Goal: Check status: Check status

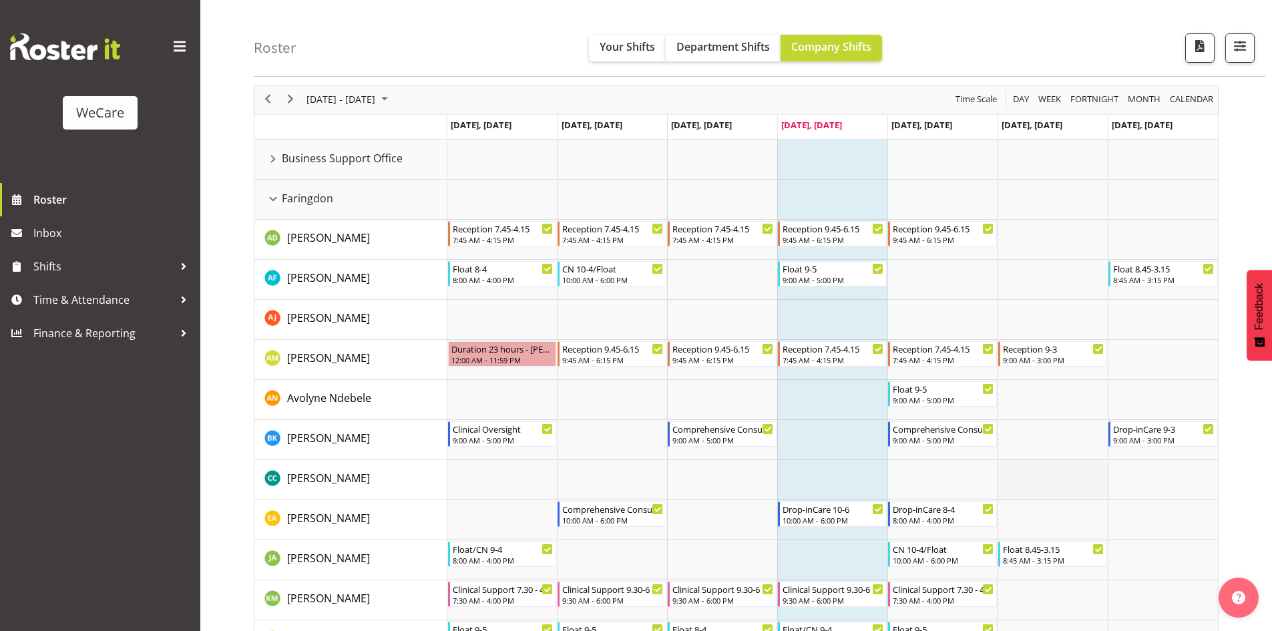
scroll to position [115, 0]
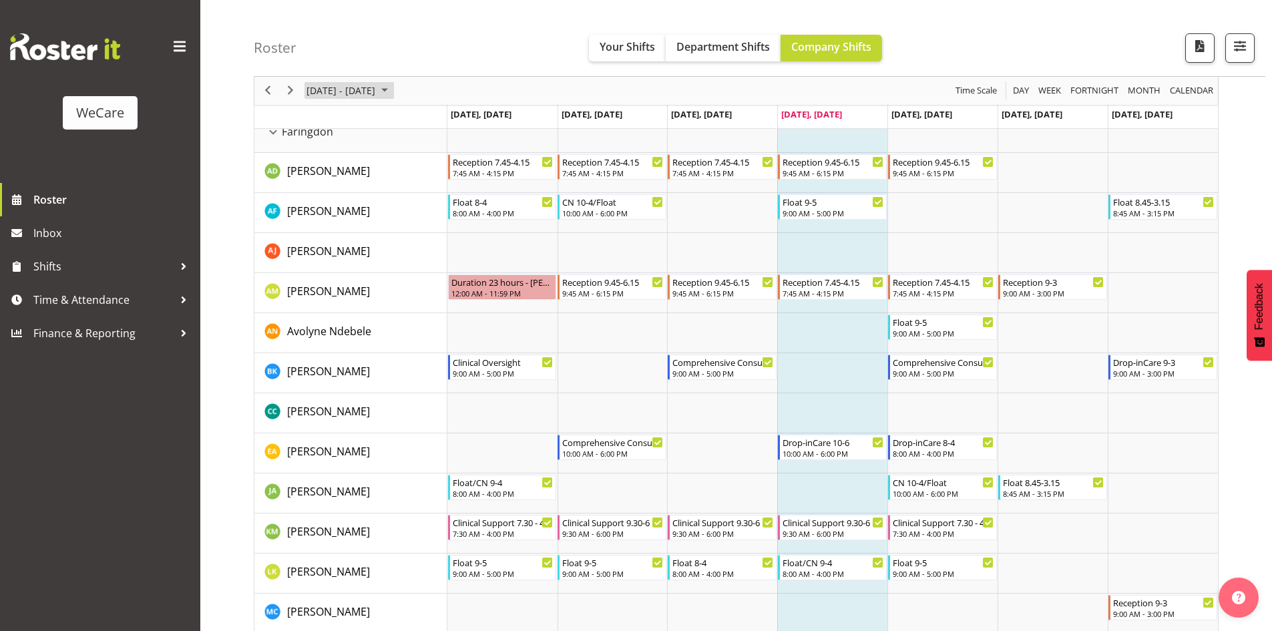
click at [393, 91] on span "September 2025" at bounding box center [385, 91] width 16 height 17
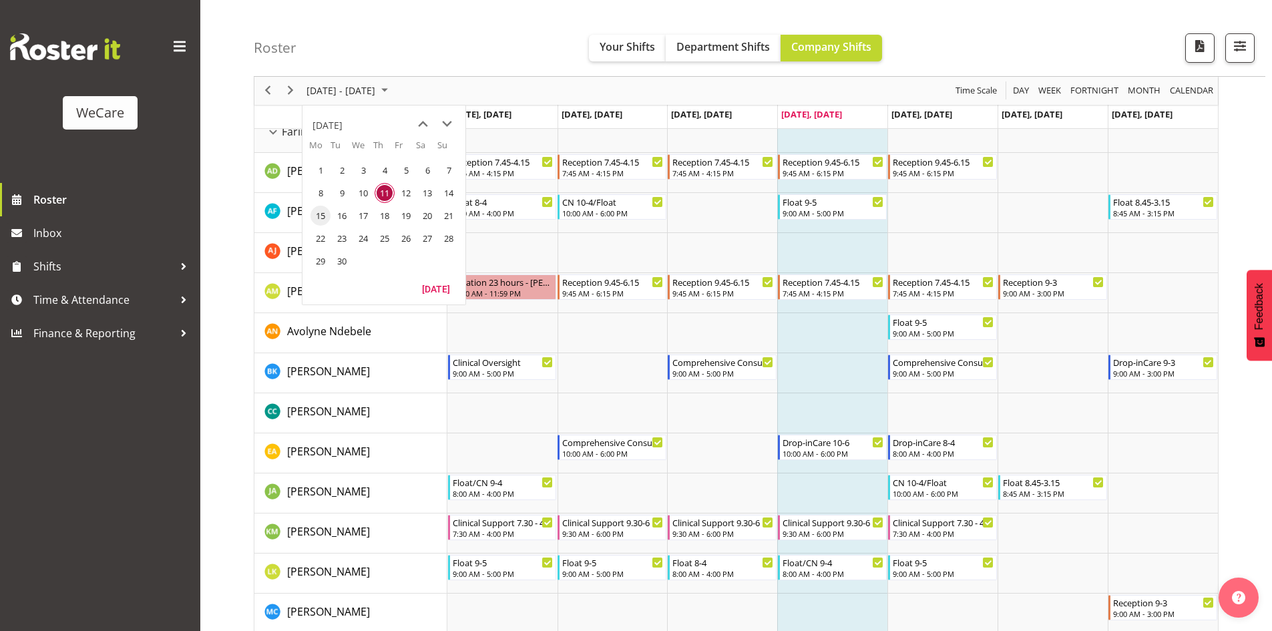
click at [327, 211] on span "15" at bounding box center [320, 216] width 20 height 20
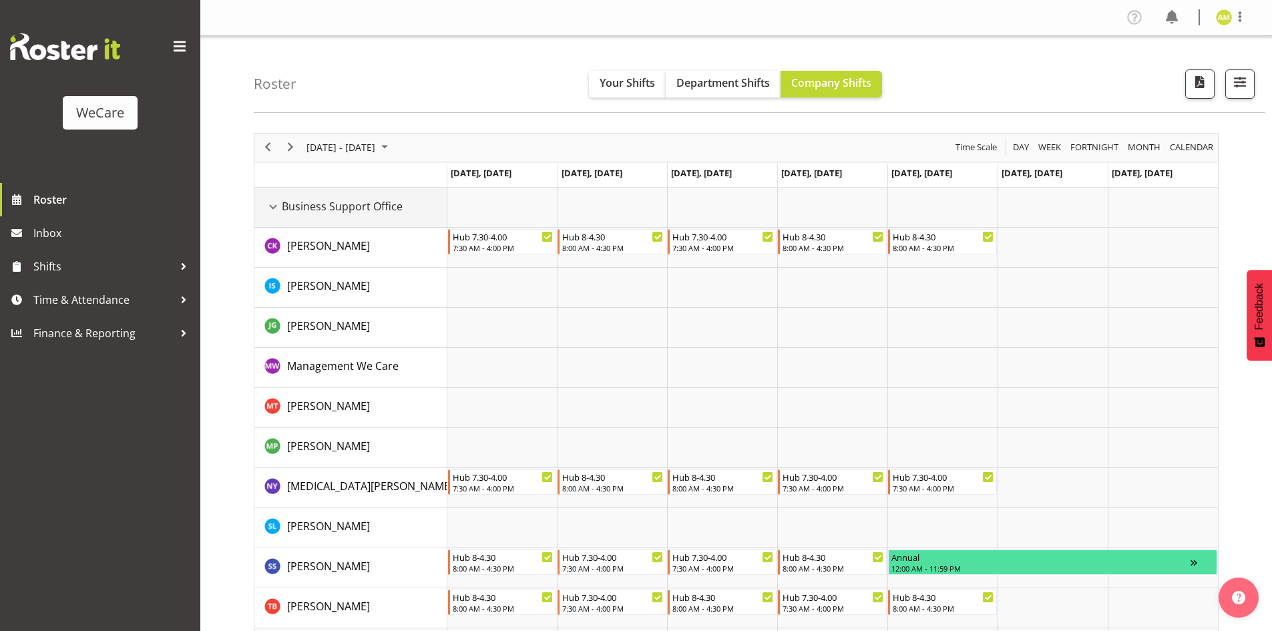
click at [271, 208] on div "Business Support Office resource" at bounding box center [272, 206] width 17 height 17
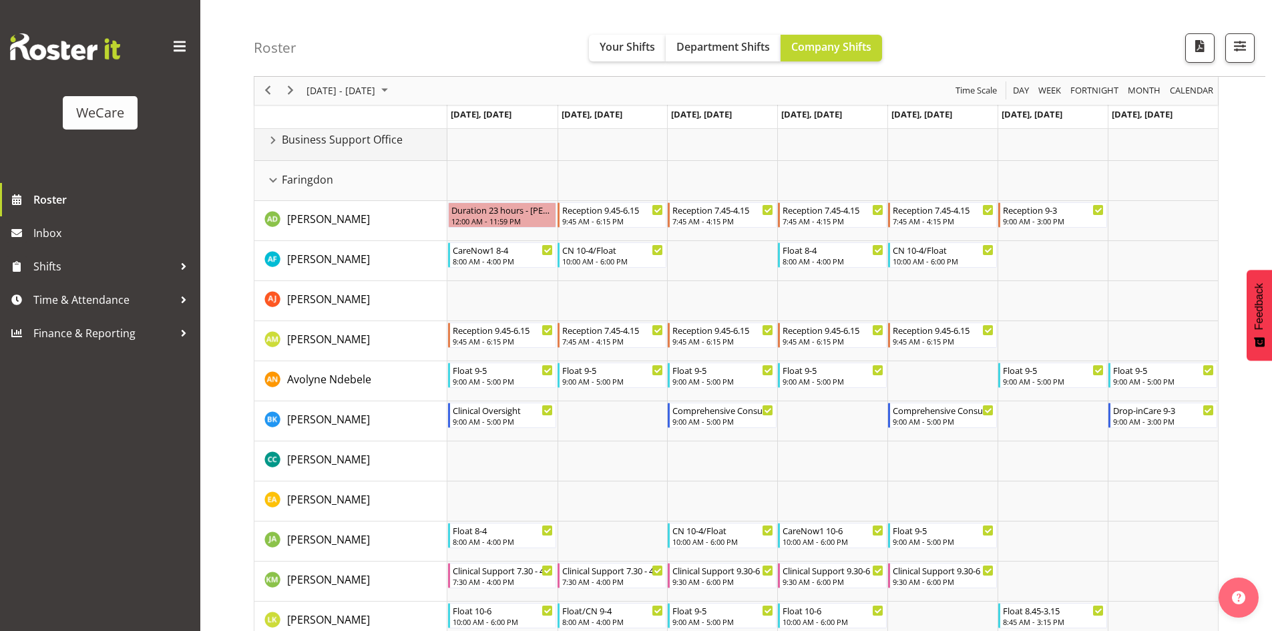
scroll to position [134, 0]
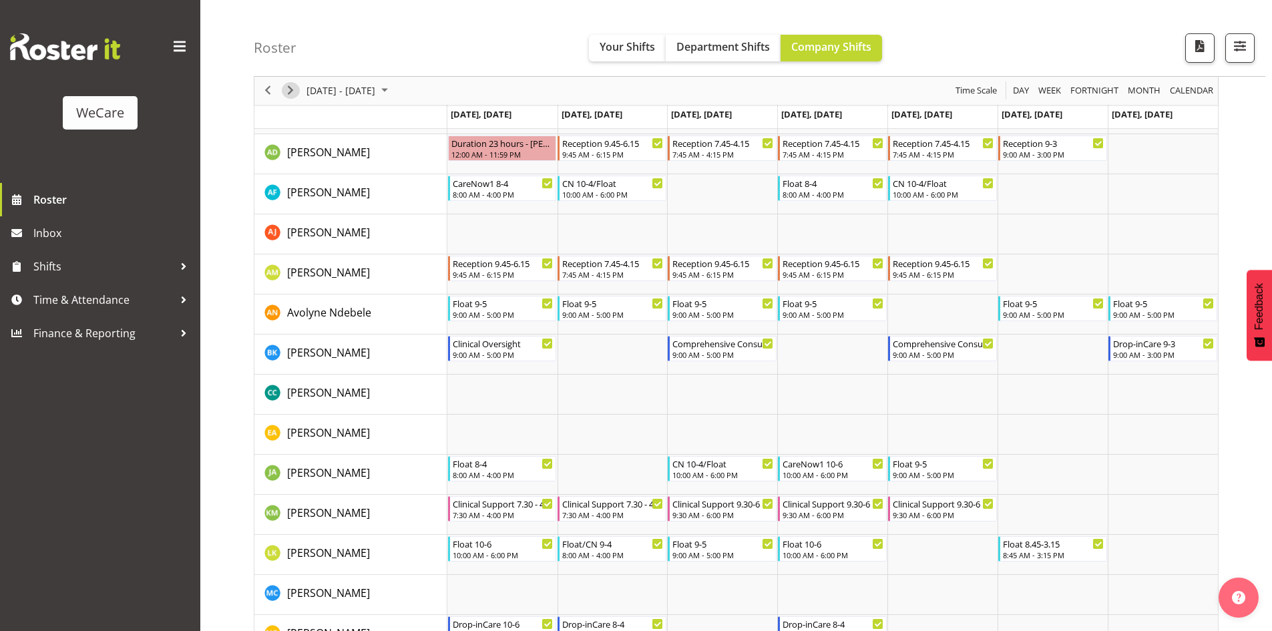
click at [296, 84] on span "Next" at bounding box center [290, 91] width 16 height 17
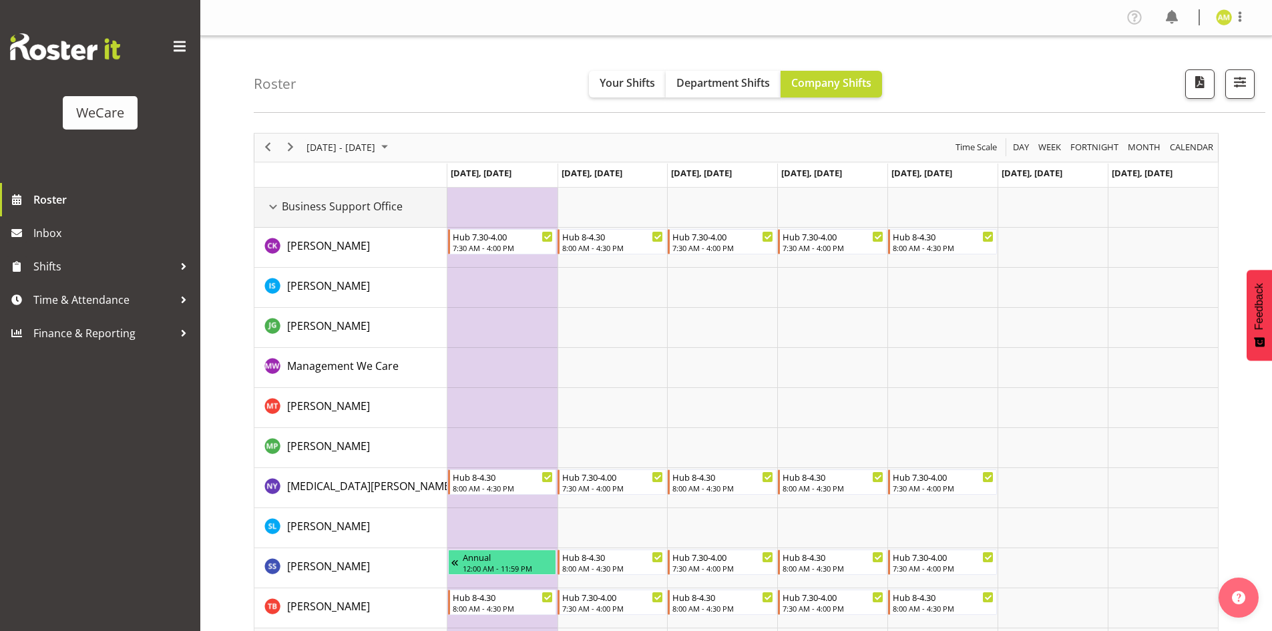
click at [271, 208] on div "Business Support Office resource" at bounding box center [272, 206] width 17 height 17
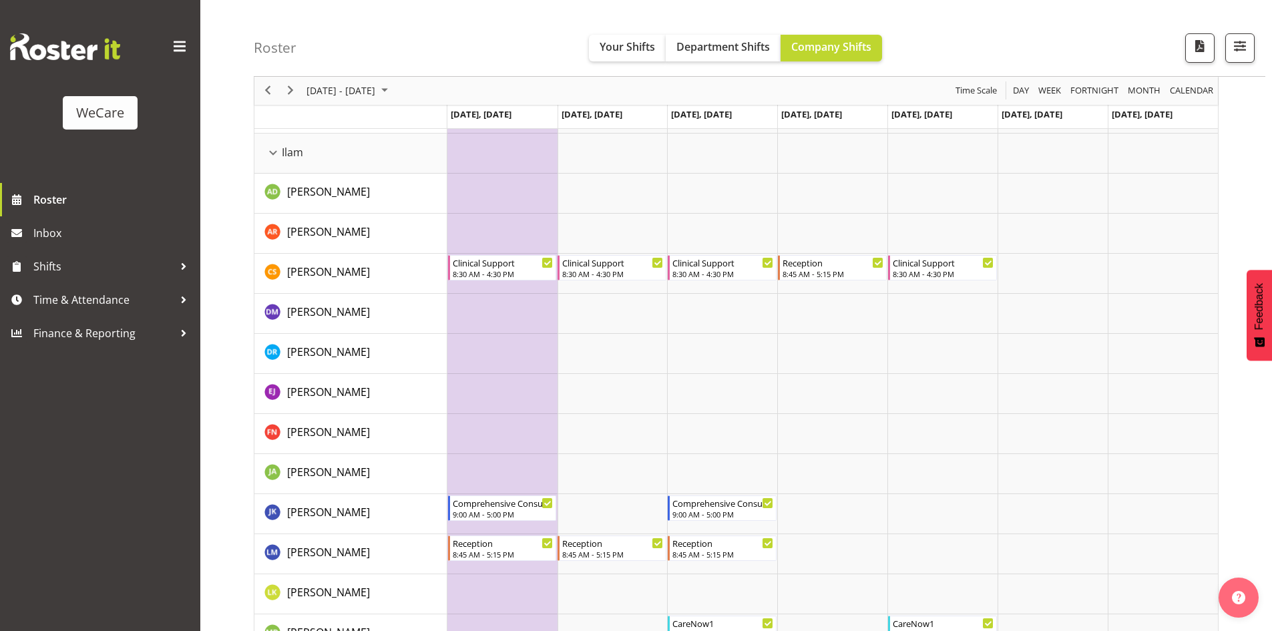
scroll to position [801, 0]
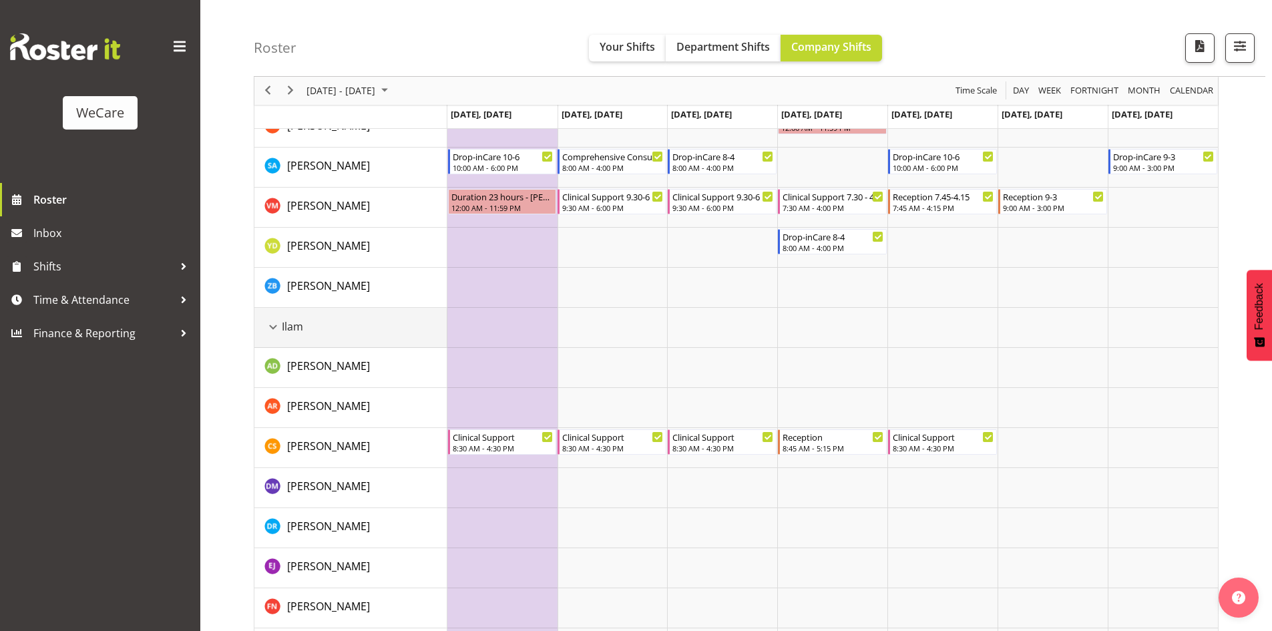
click at [270, 327] on div "Ilam resource" at bounding box center [272, 326] width 17 height 17
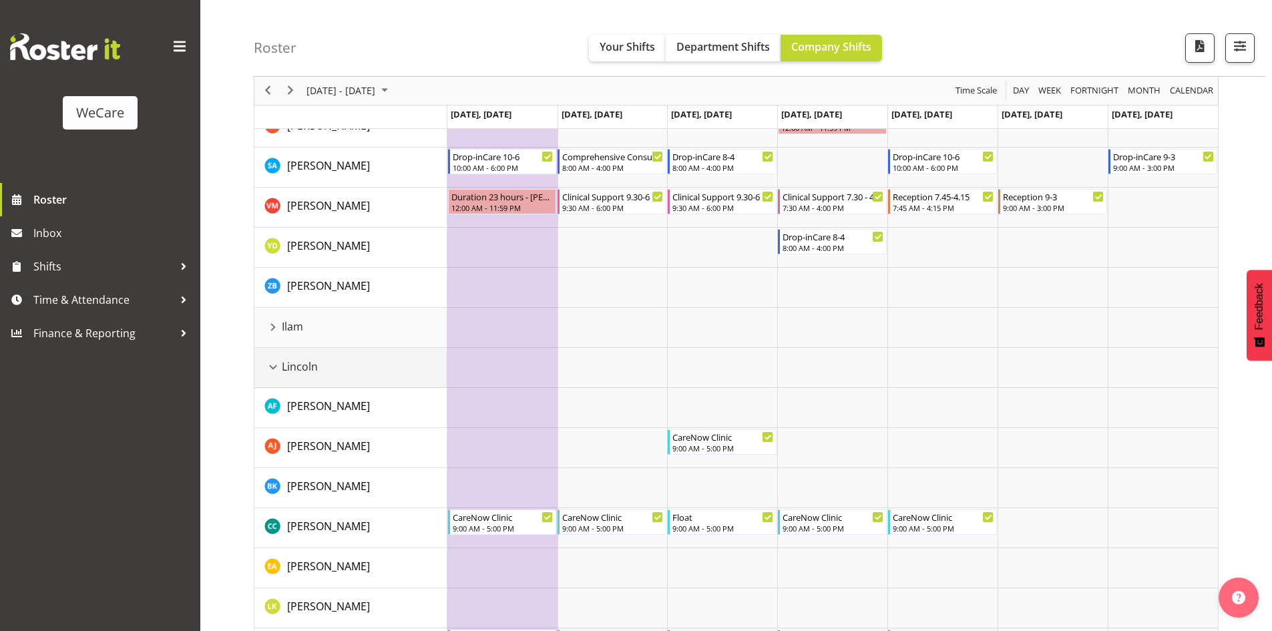
click at [276, 367] on div "Lincoln resource" at bounding box center [272, 367] width 17 height 17
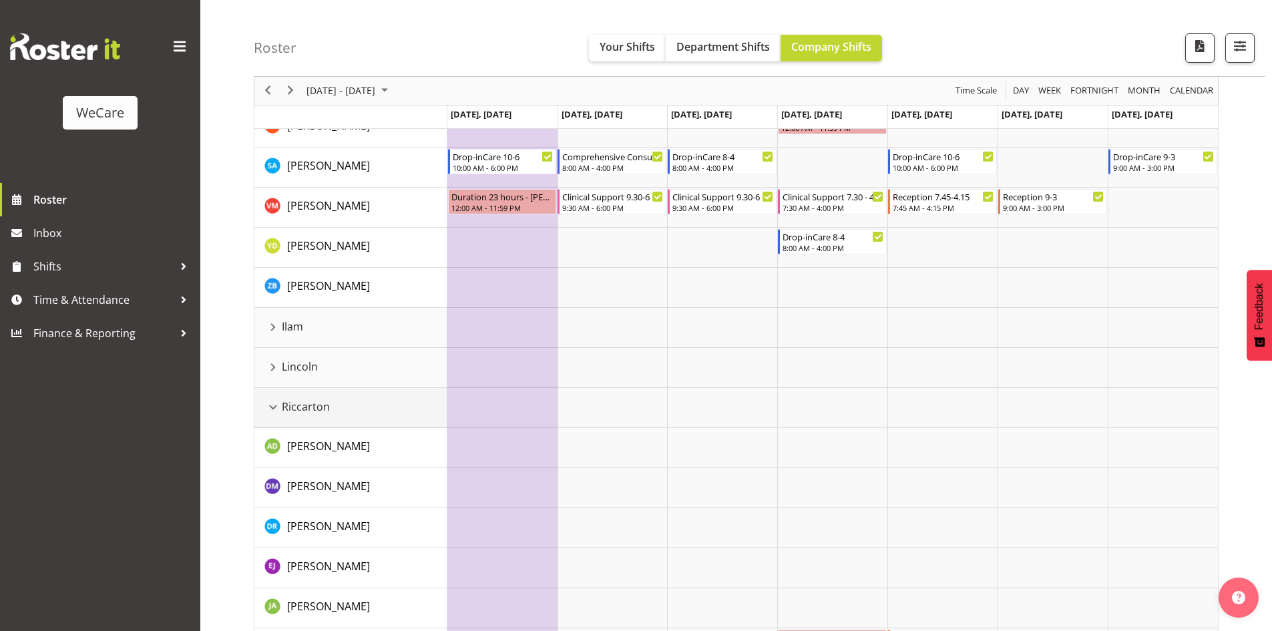
click at [275, 401] on div "Riccarton resource" at bounding box center [272, 407] width 17 height 17
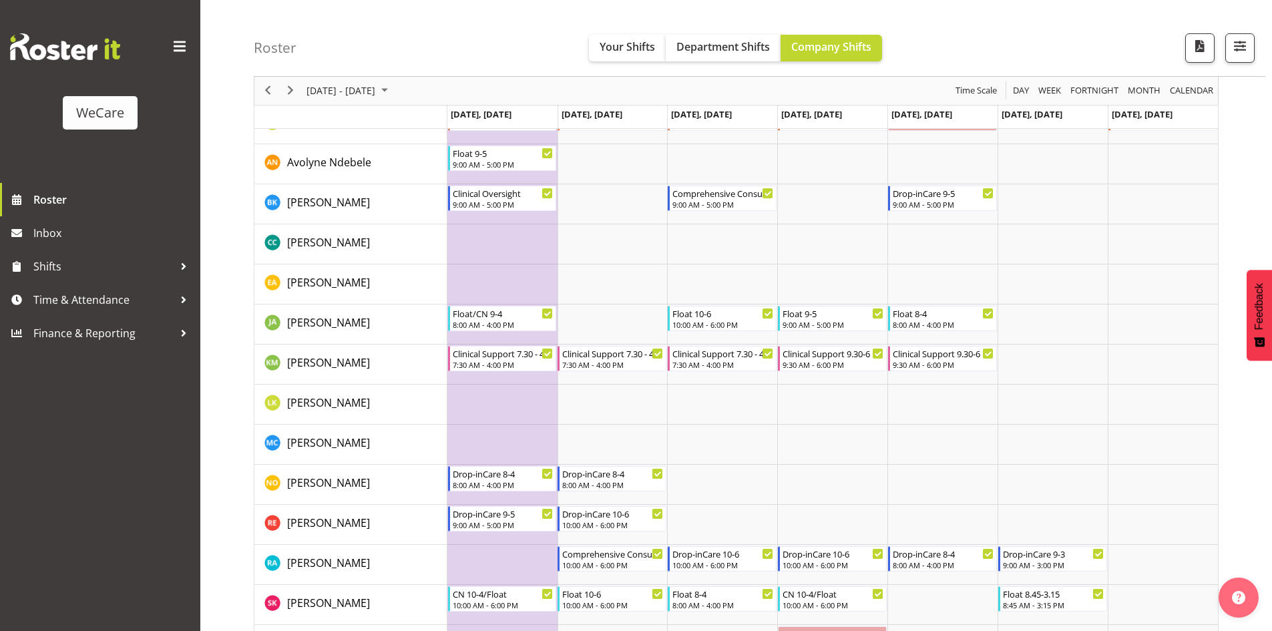
scroll to position [267, 0]
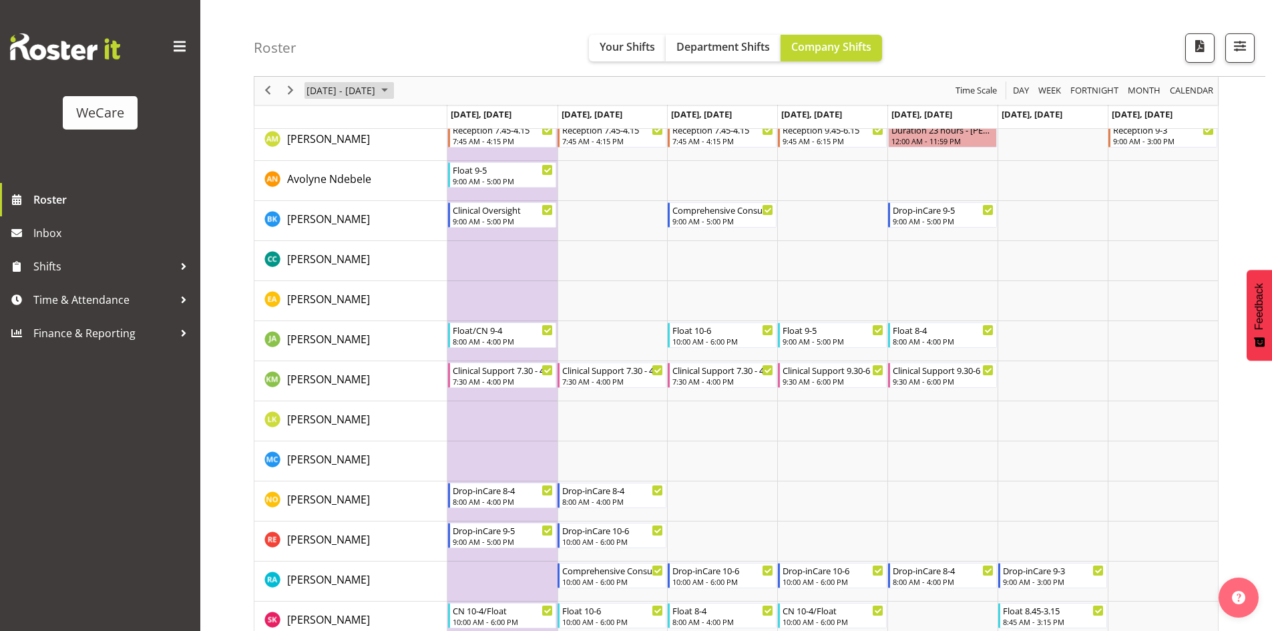
click at [393, 91] on span "September 2025" at bounding box center [385, 91] width 16 height 17
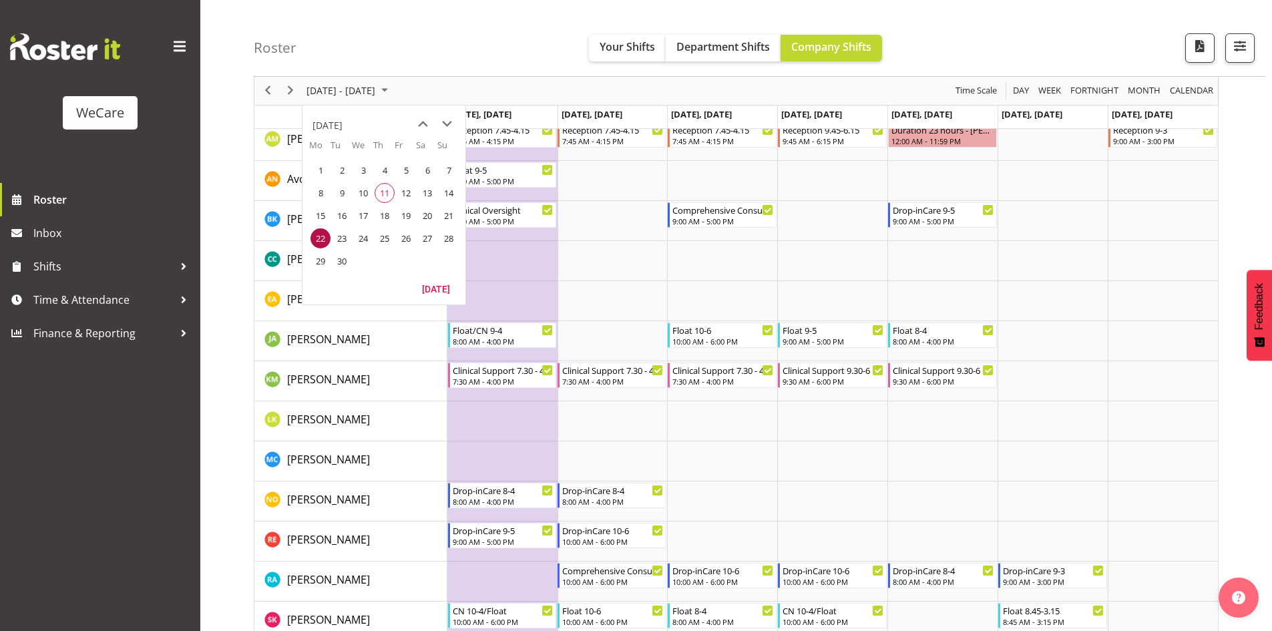
click at [323, 254] on span "29" at bounding box center [320, 261] width 20 height 20
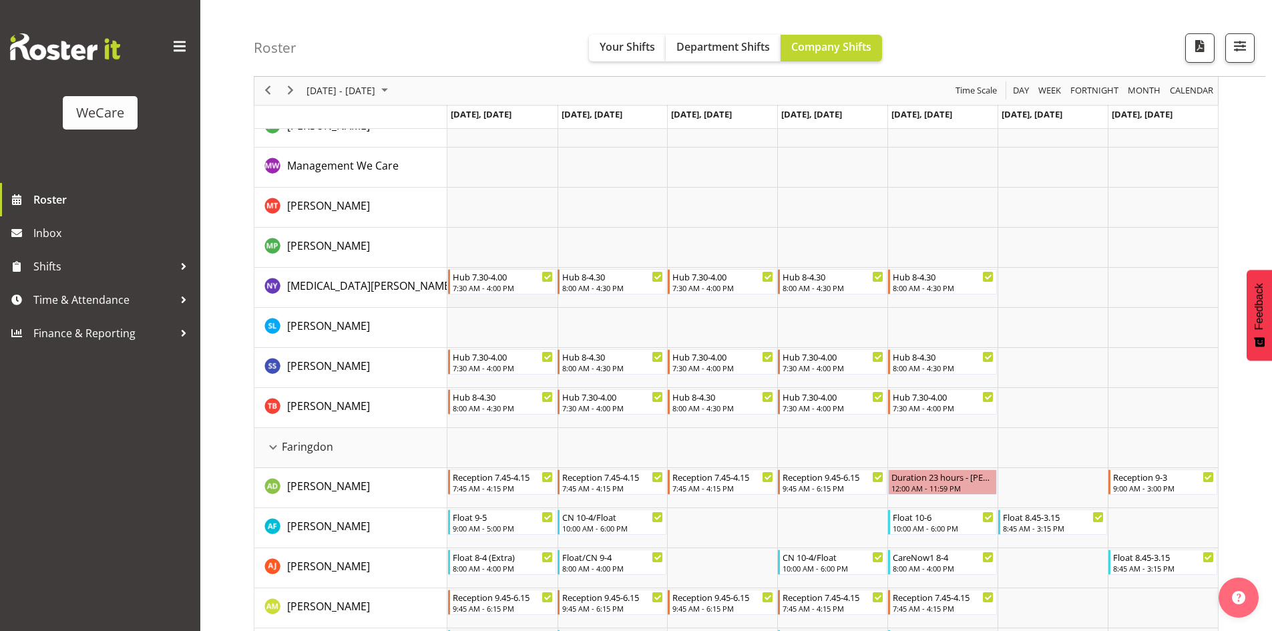
scroll to position [67, 0]
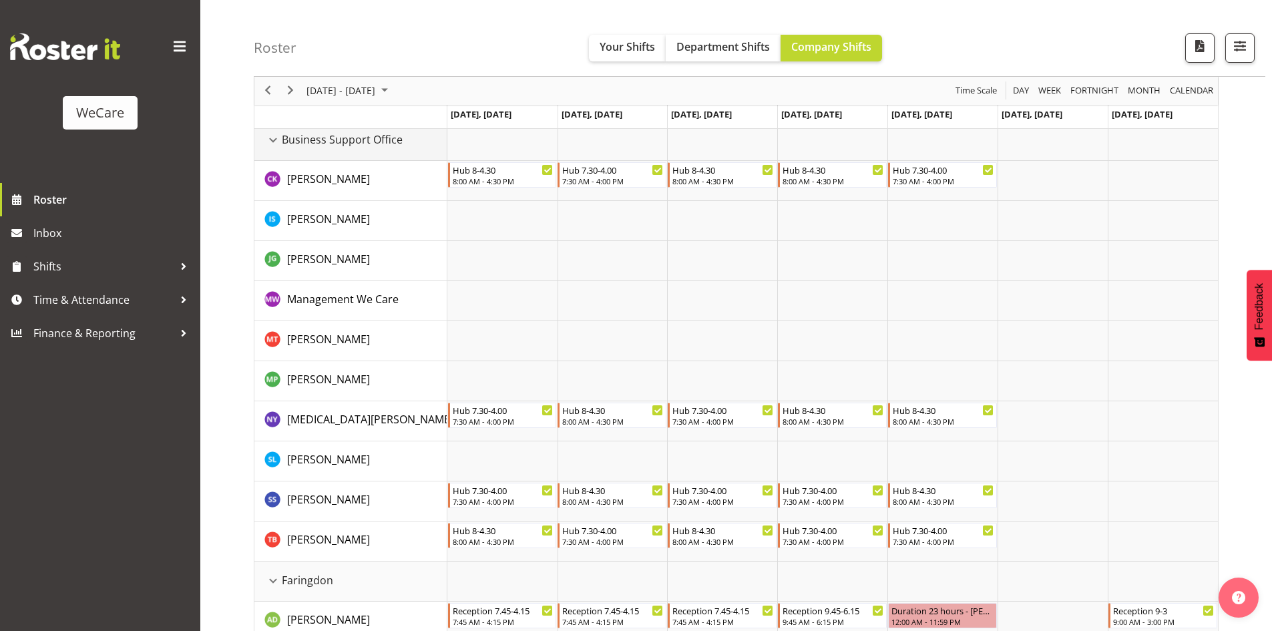
click at [270, 140] on div "Business Support Office resource" at bounding box center [272, 140] width 17 height 17
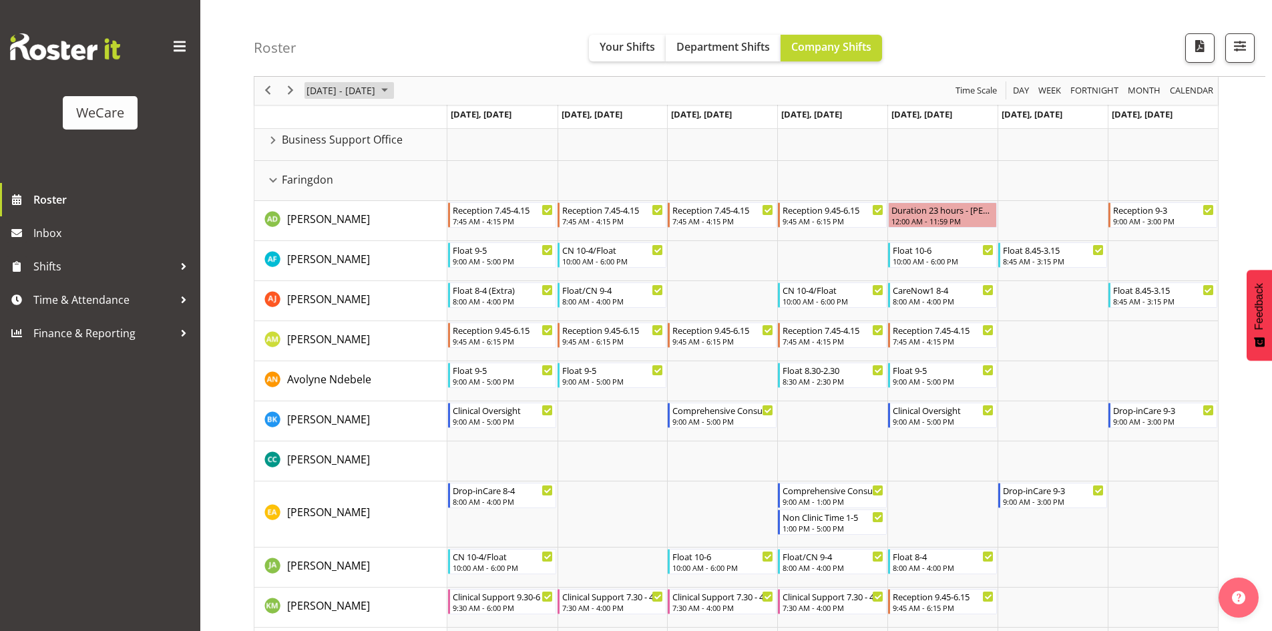
click at [329, 97] on span "Sep 29 - Oct 05, 2025" at bounding box center [340, 91] width 71 height 17
click at [616, 168] on td "Timeline Week of September 29, 2025" at bounding box center [613, 181] width 110 height 40
click at [377, 91] on span "Sep 29 - Oct 05, 2025" at bounding box center [340, 91] width 71 height 17
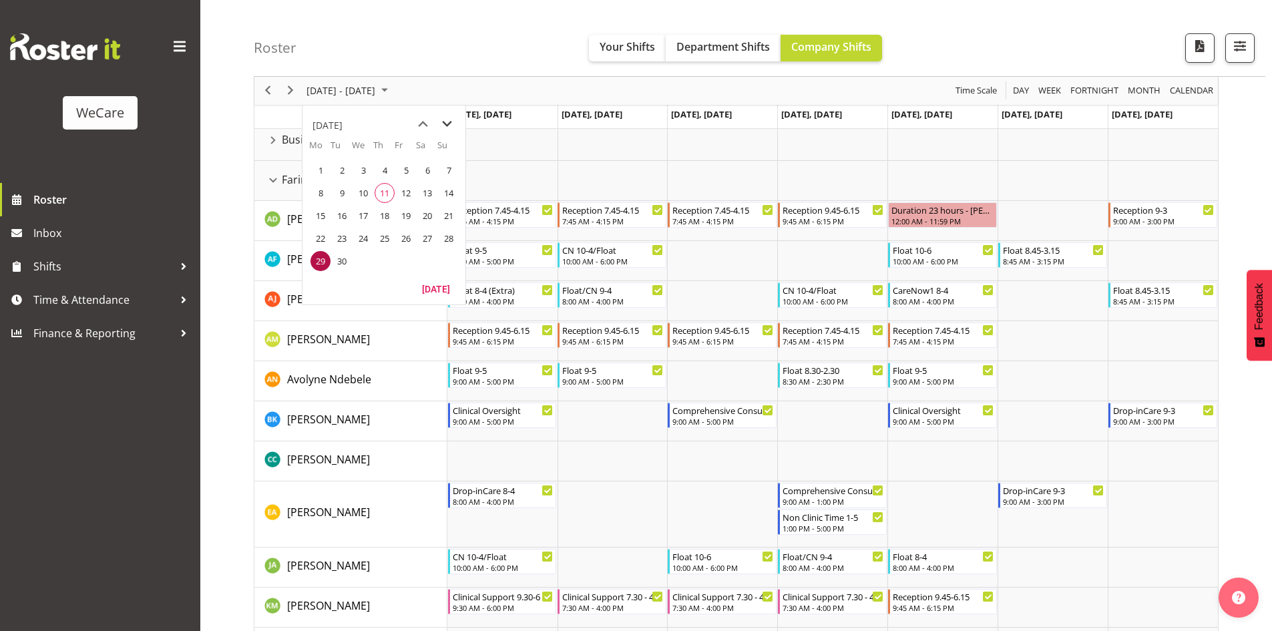
click at [441, 121] on span "next month" at bounding box center [446, 124] width 23 height 24
click at [324, 190] on span "6" at bounding box center [320, 193] width 20 height 20
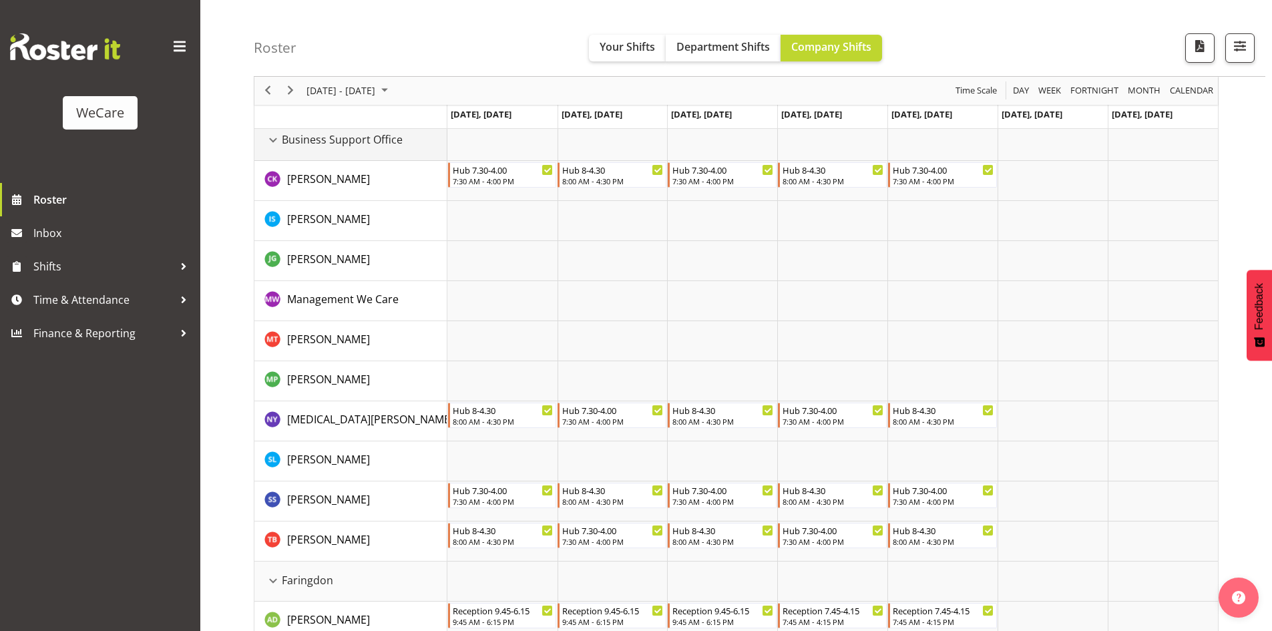
click at [272, 139] on div "Business Support Office resource" at bounding box center [272, 140] width 17 height 17
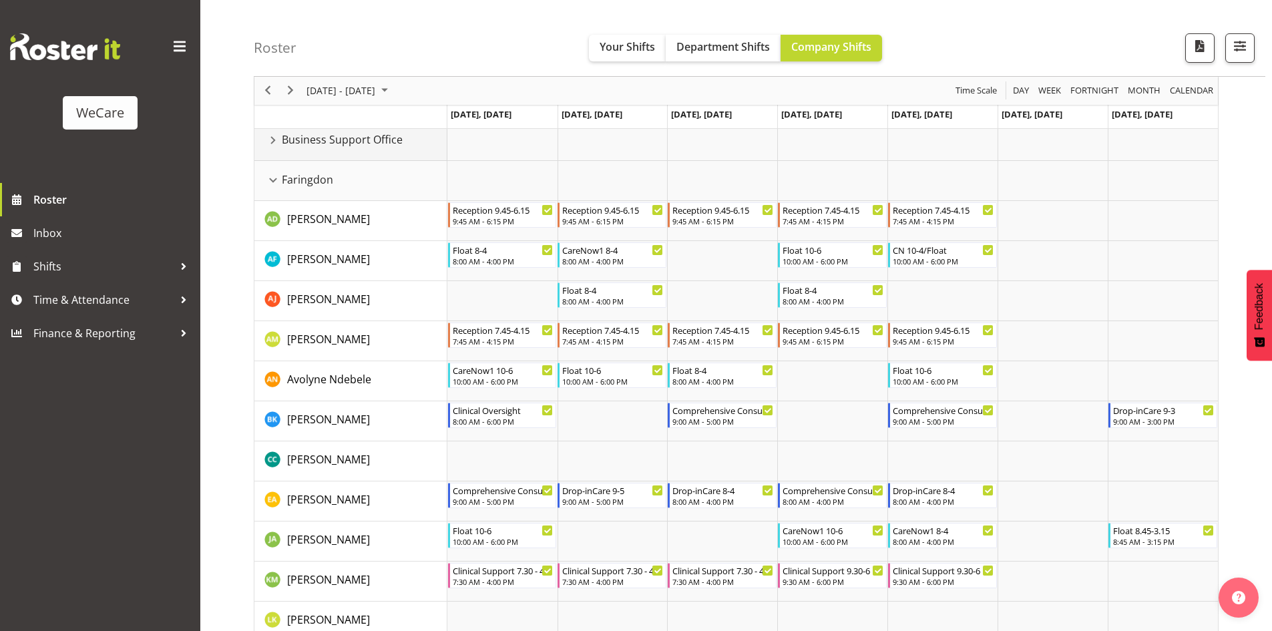
click at [272, 140] on div "Business Support Office resource" at bounding box center [272, 140] width 17 height 17
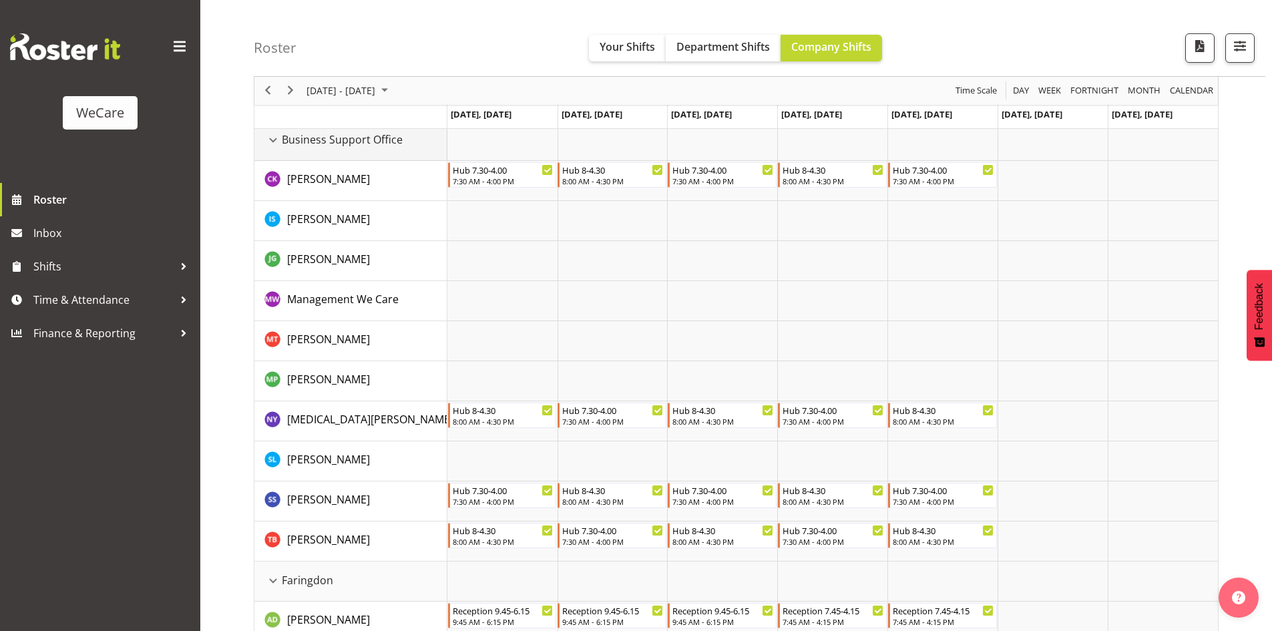
click at [272, 138] on div "Business Support Office resource" at bounding box center [272, 140] width 17 height 17
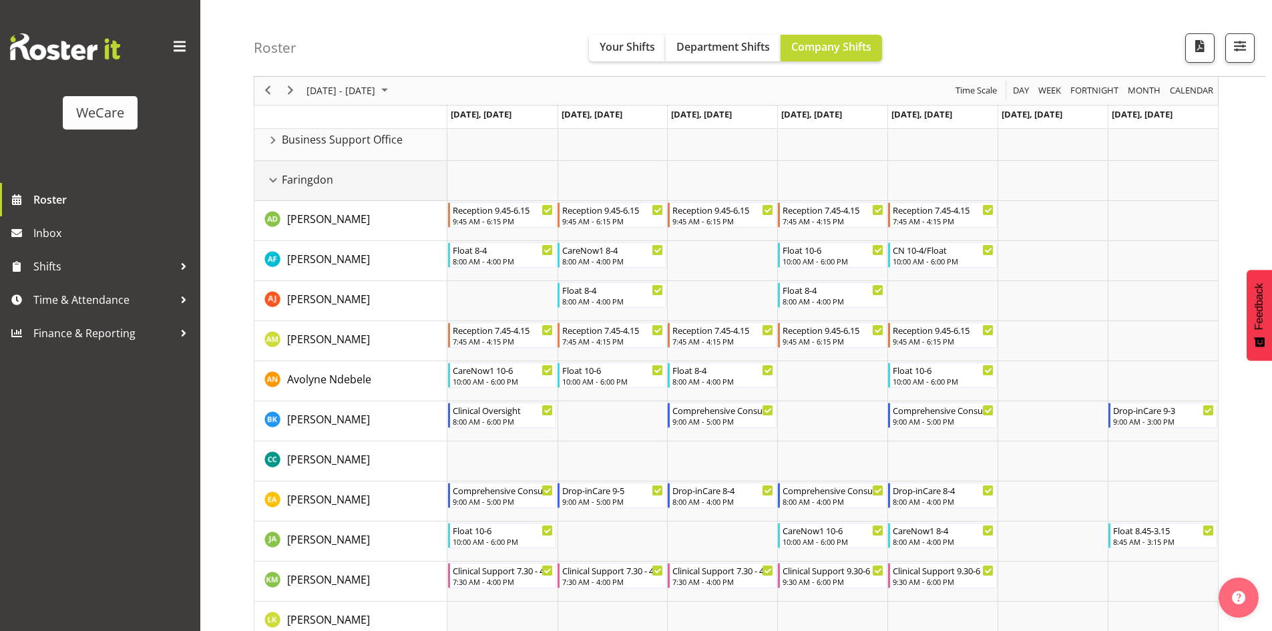
click at [274, 179] on div "Faringdon resource" at bounding box center [272, 180] width 17 height 17
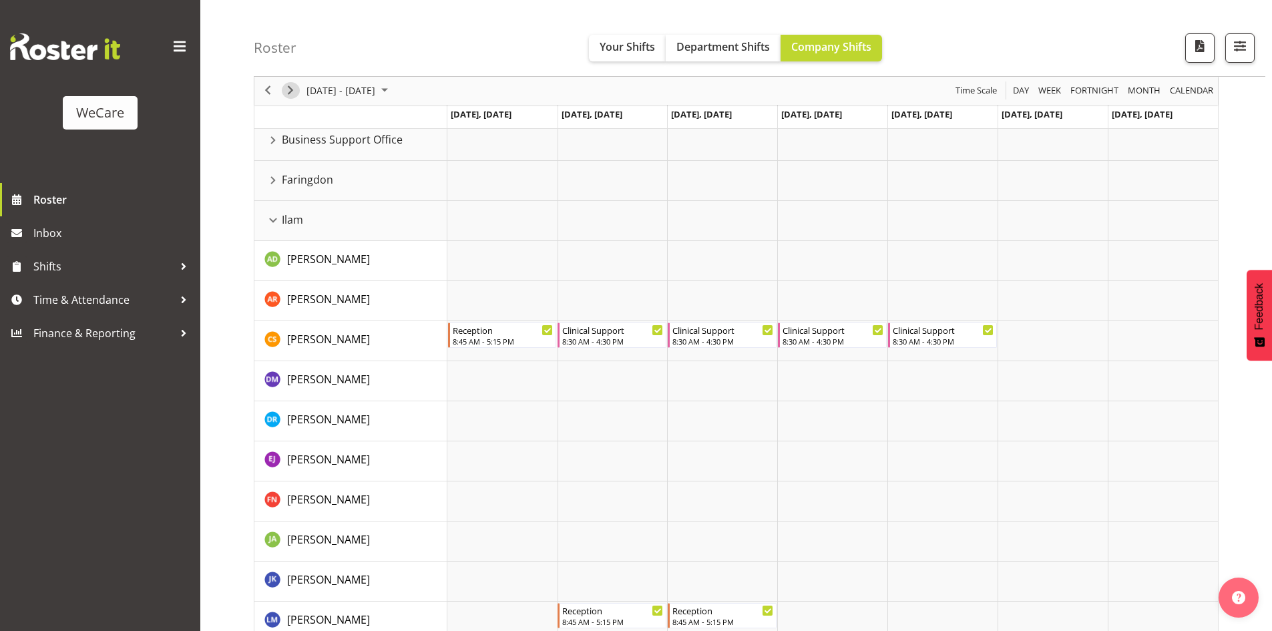
click at [290, 89] on span "Next" at bounding box center [290, 91] width 16 height 17
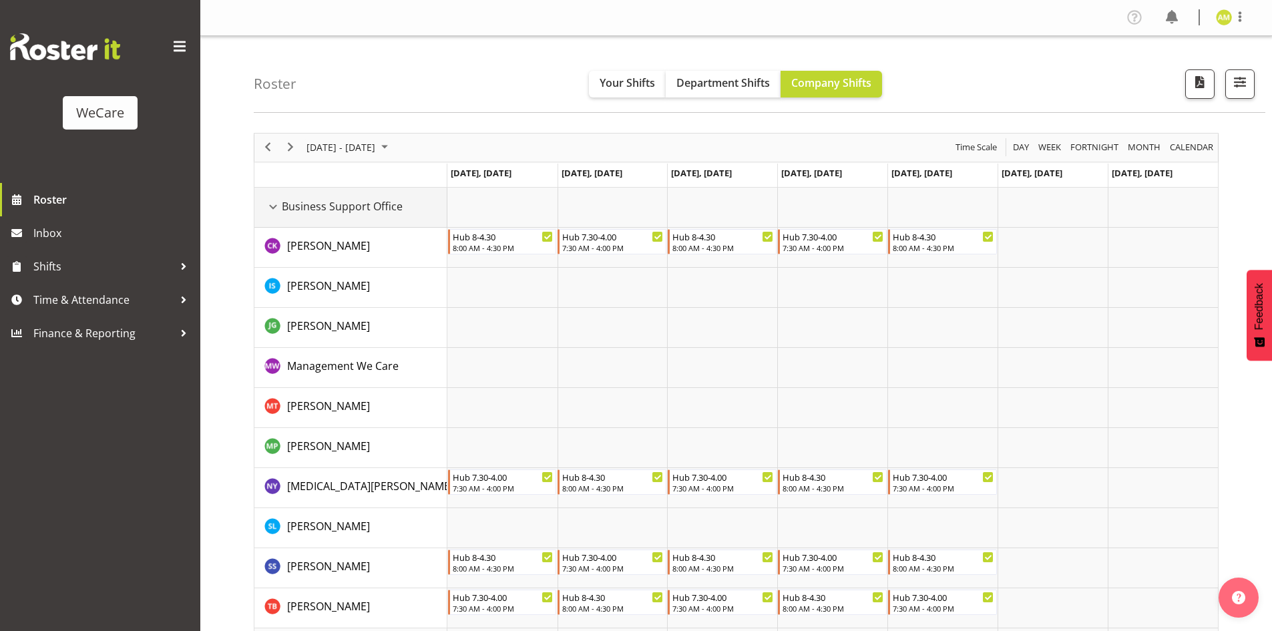
click at [273, 199] on div "Business Support Office resource" at bounding box center [272, 206] width 17 height 17
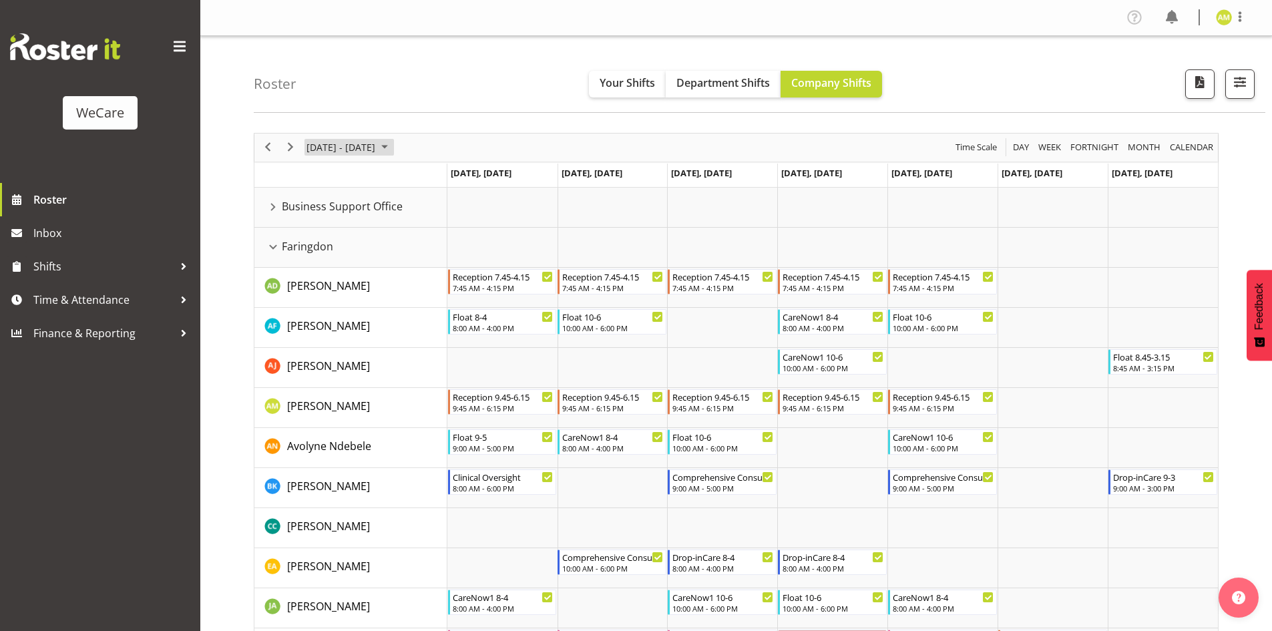
click at [321, 153] on span "October 13 - 19, 2025" at bounding box center [340, 147] width 71 height 17
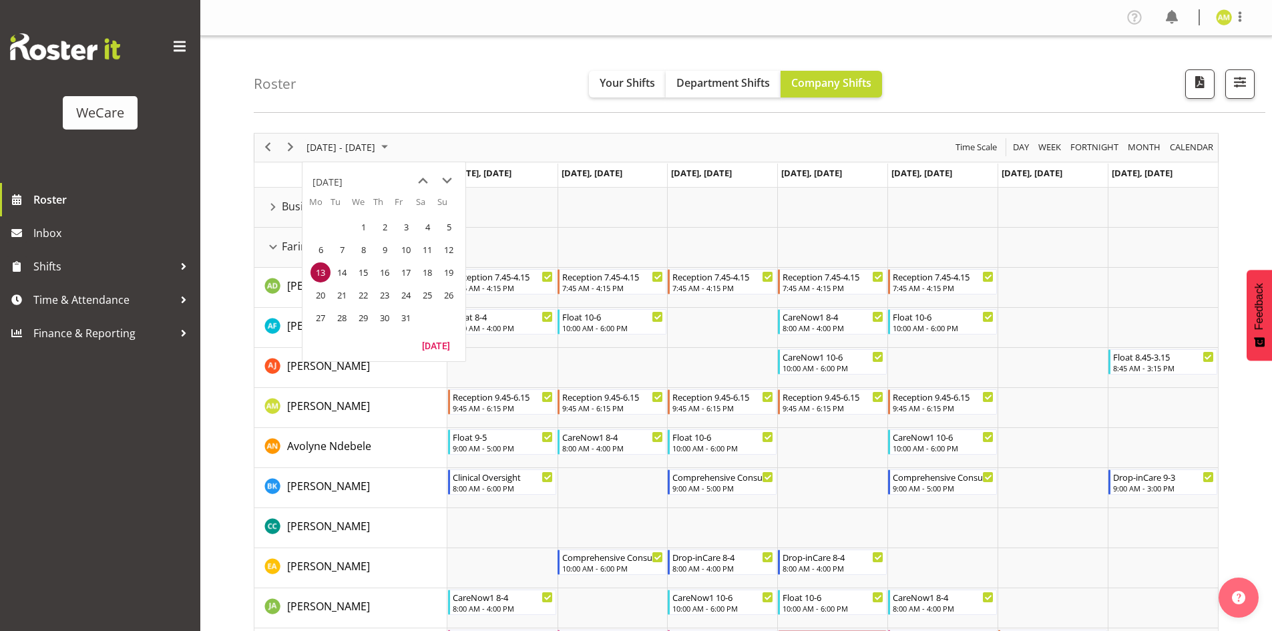
click at [317, 298] on span "20" at bounding box center [320, 295] width 20 height 20
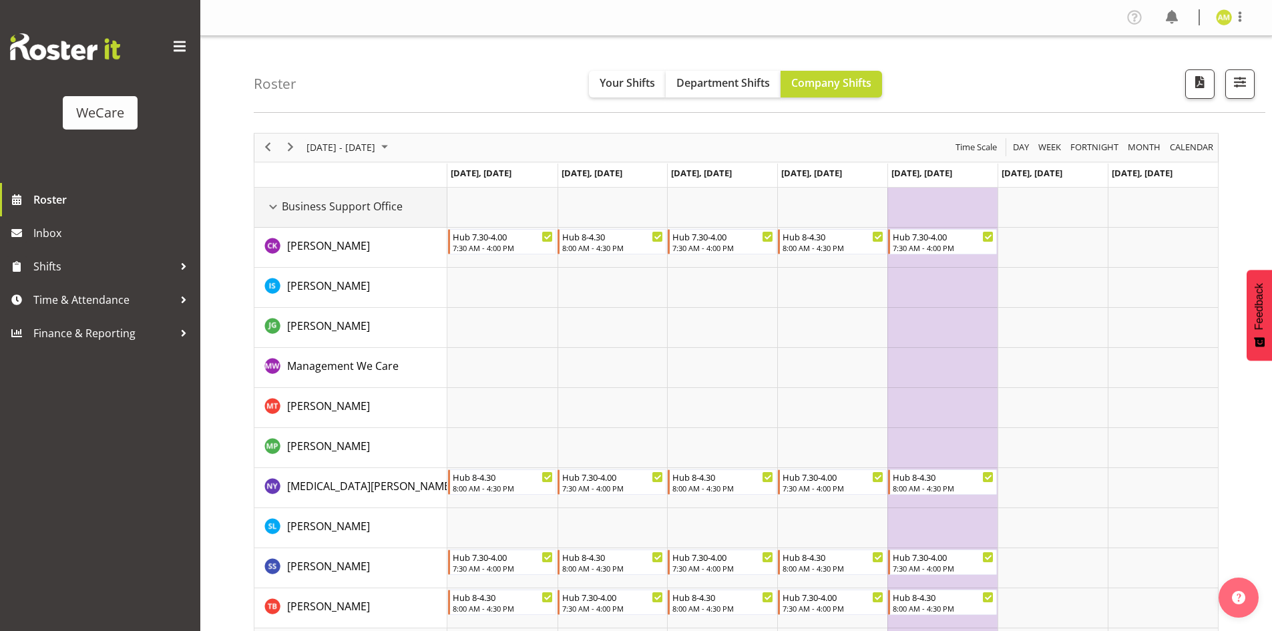
click at [273, 206] on div "Business Support Office resource" at bounding box center [272, 206] width 17 height 17
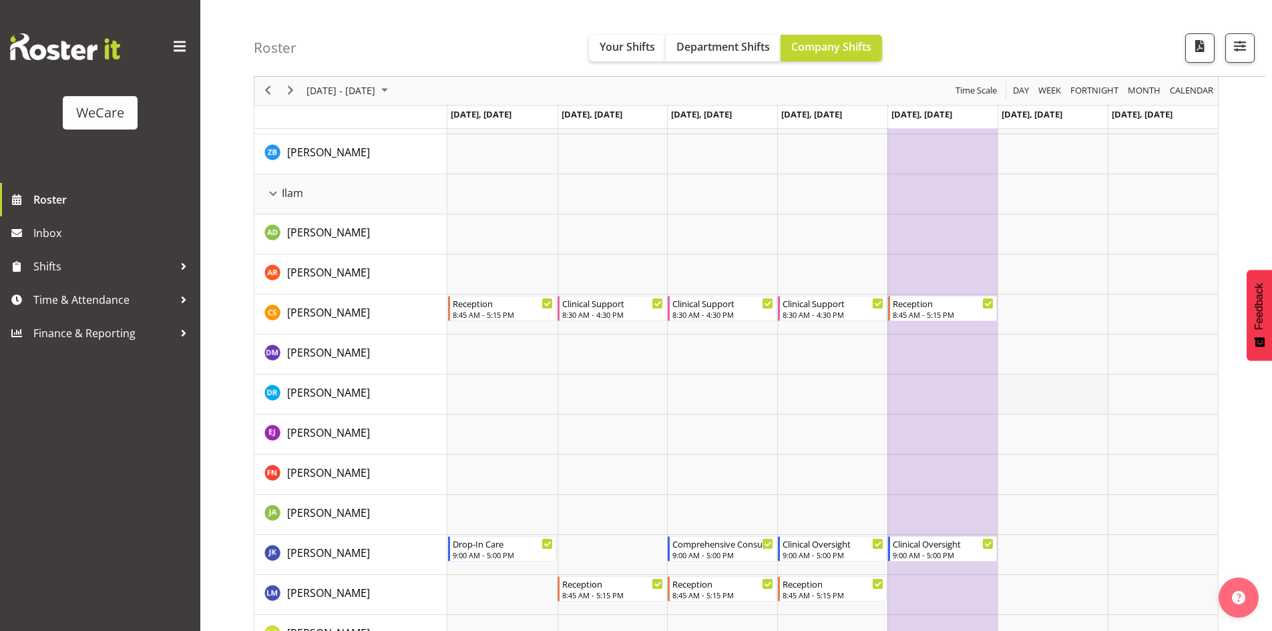
scroll to position [601, 0]
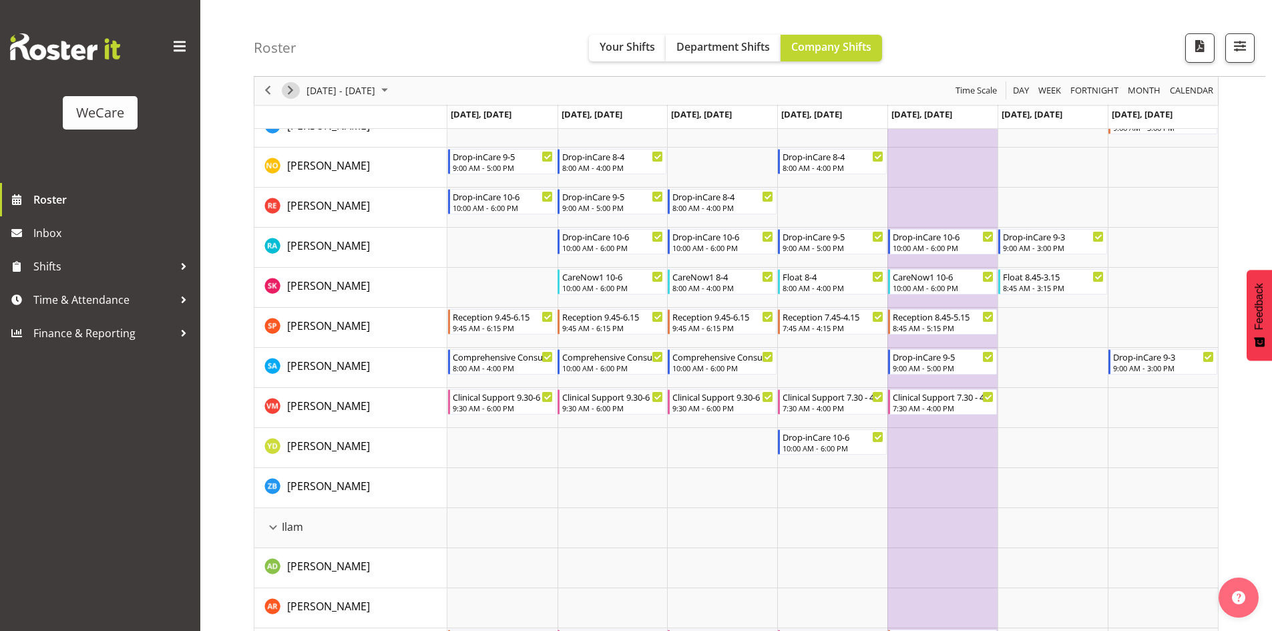
click at [297, 93] on span "Next" at bounding box center [290, 91] width 16 height 17
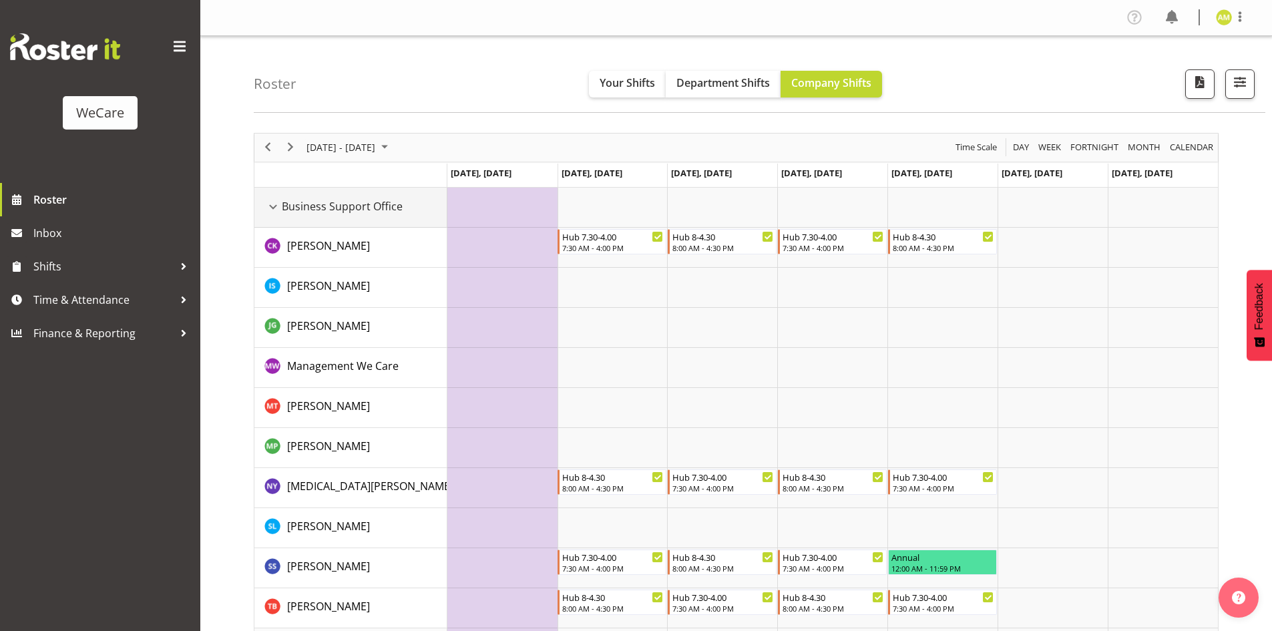
click at [273, 205] on div "Business Support Office resource" at bounding box center [272, 206] width 17 height 17
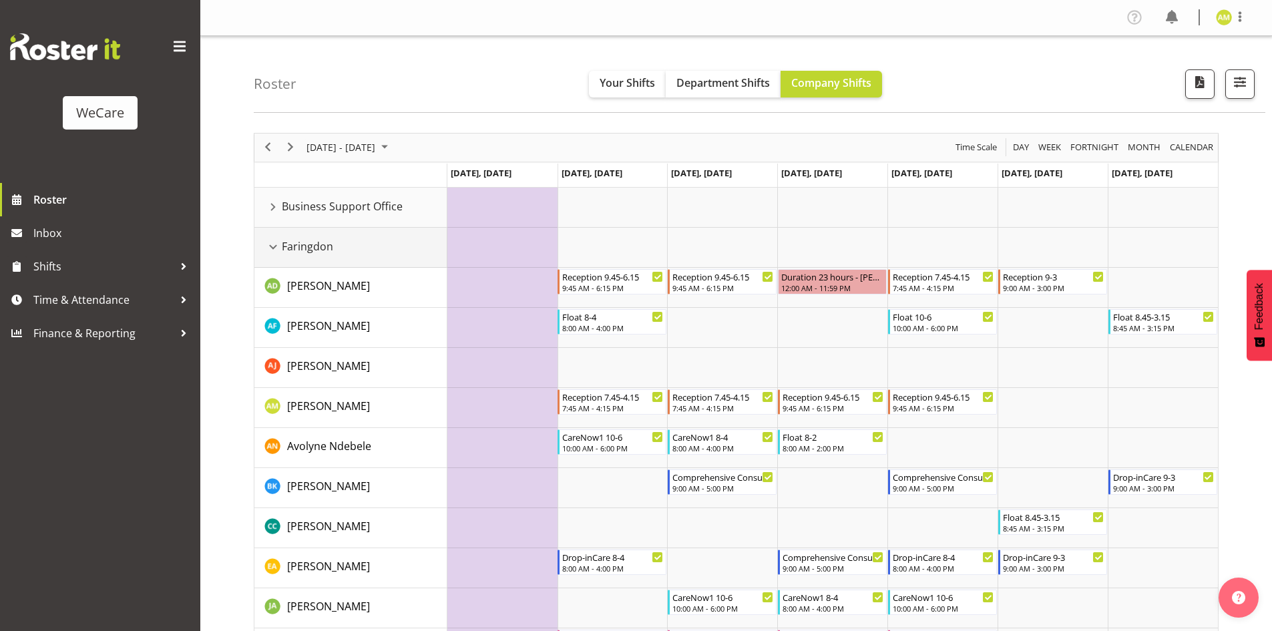
click at [274, 248] on div "Faringdon resource" at bounding box center [272, 246] width 17 height 17
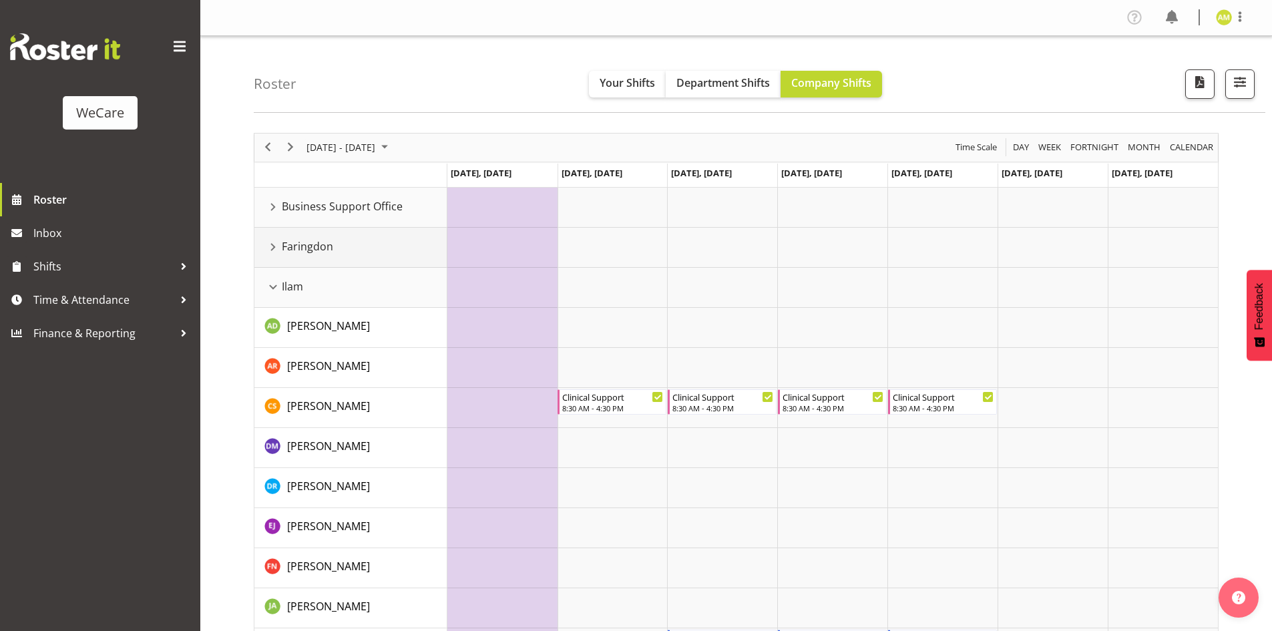
click at [274, 246] on div "Faringdon resource" at bounding box center [272, 246] width 17 height 17
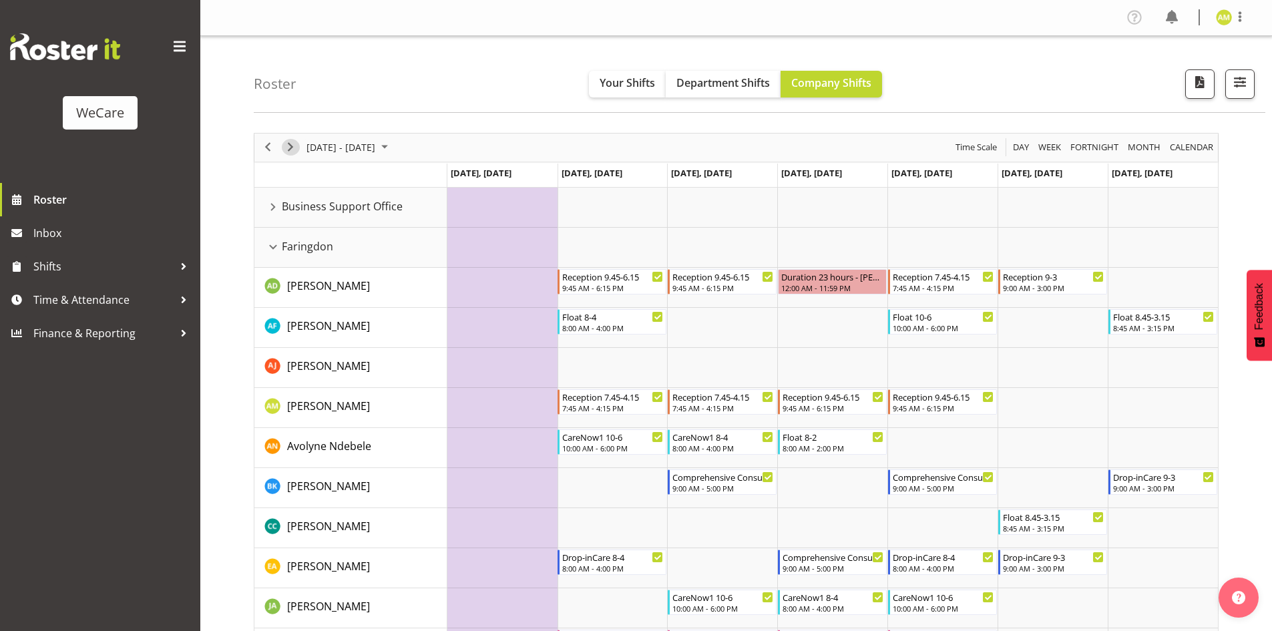
click at [292, 150] on span "Next" at bounding box center [290, 147] width 16 height 17
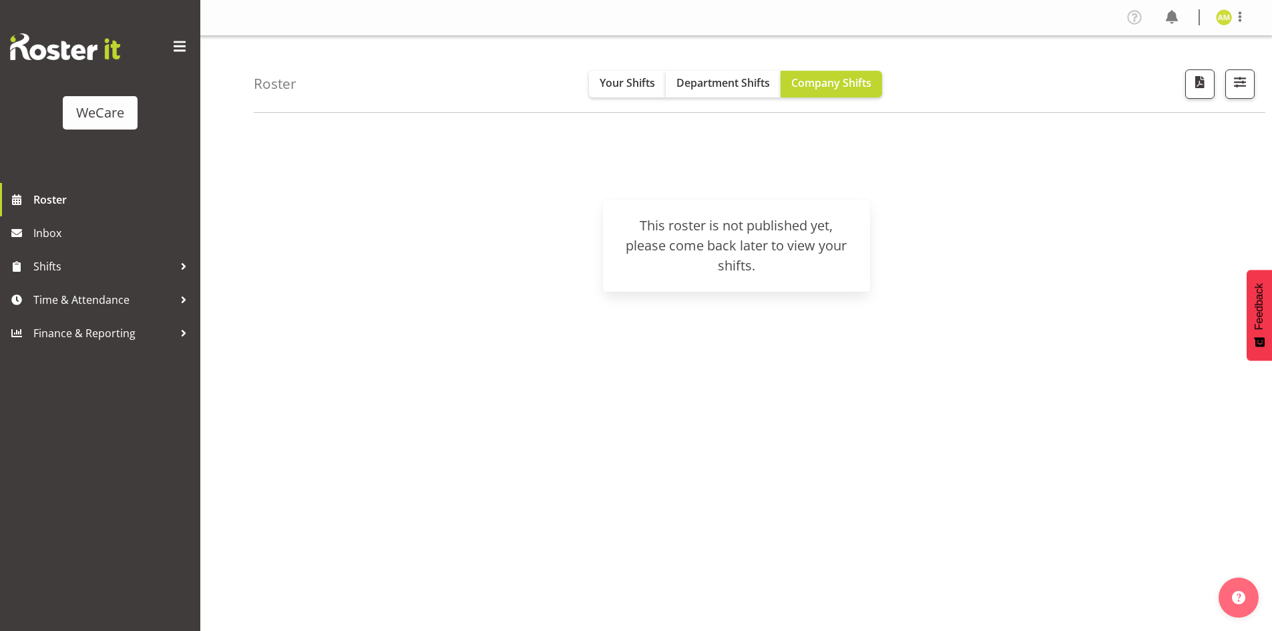
click at [358, 284] on div "November 03 - 09, 2025 Today Day Week Fortnight Month calendar Month Agenda Tim…" at bounding box center [736, 246] width 965 height 92
click at [87, 195] on span "Roster" at bounding box center [113, 200] width 160 height 20
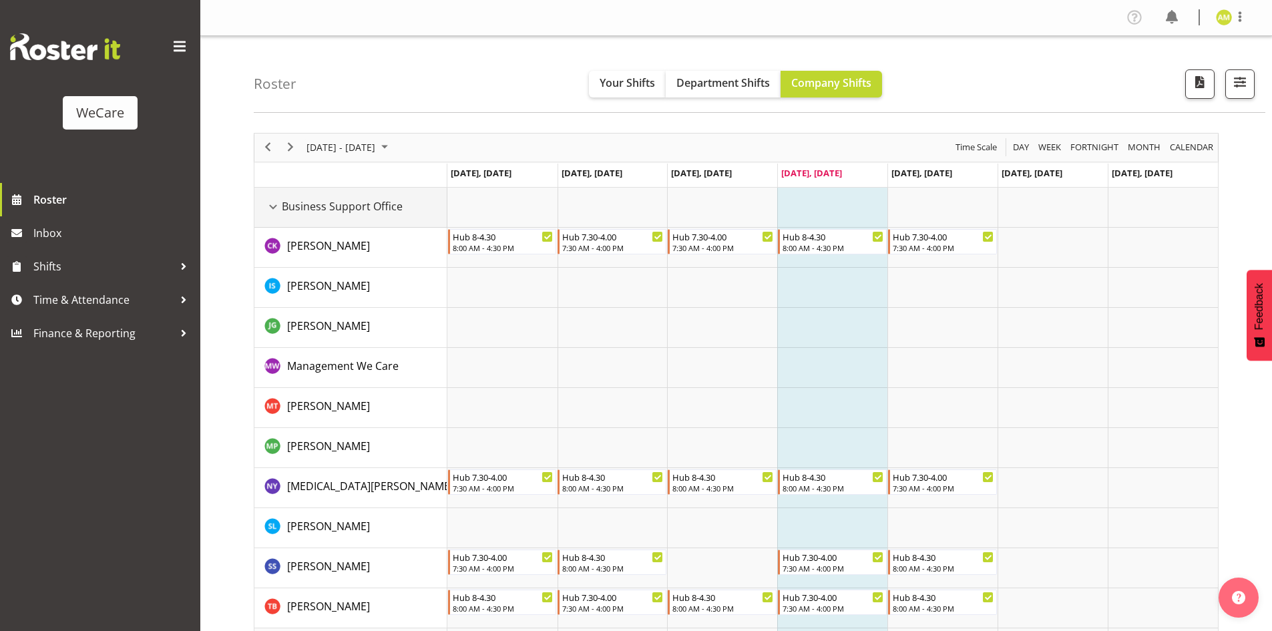
click at [268, 205] on div "Business Support Office resource" at bounding box center [272, 206] width 17 height 17
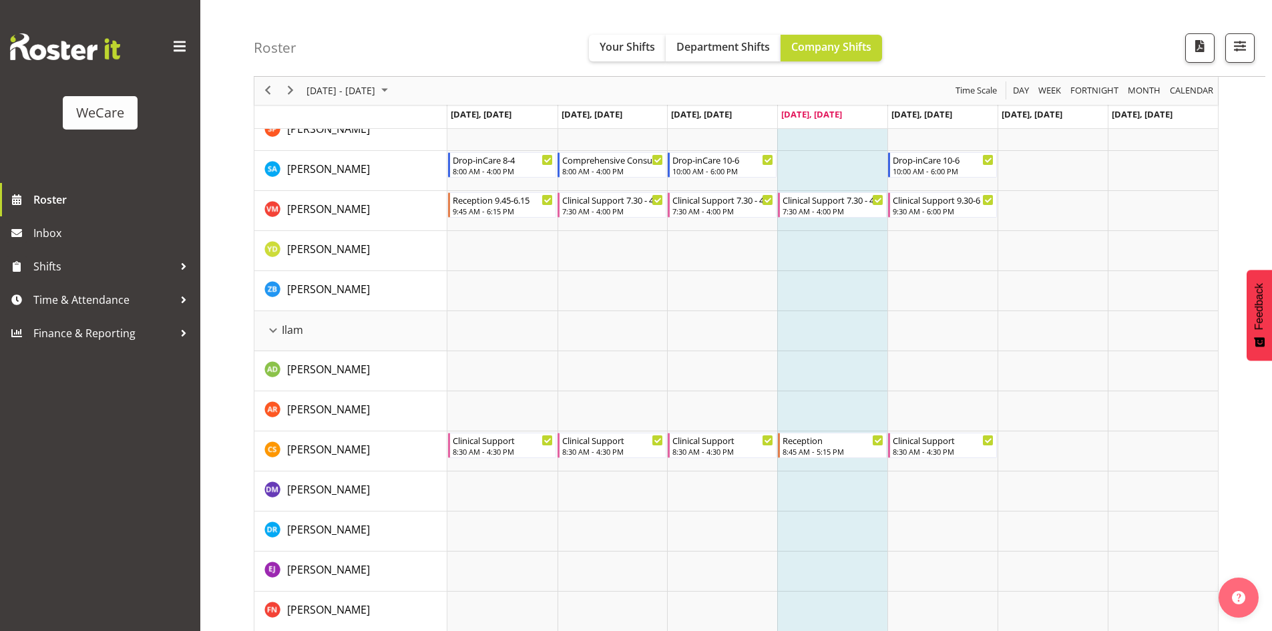
scroll to position [801, 0]
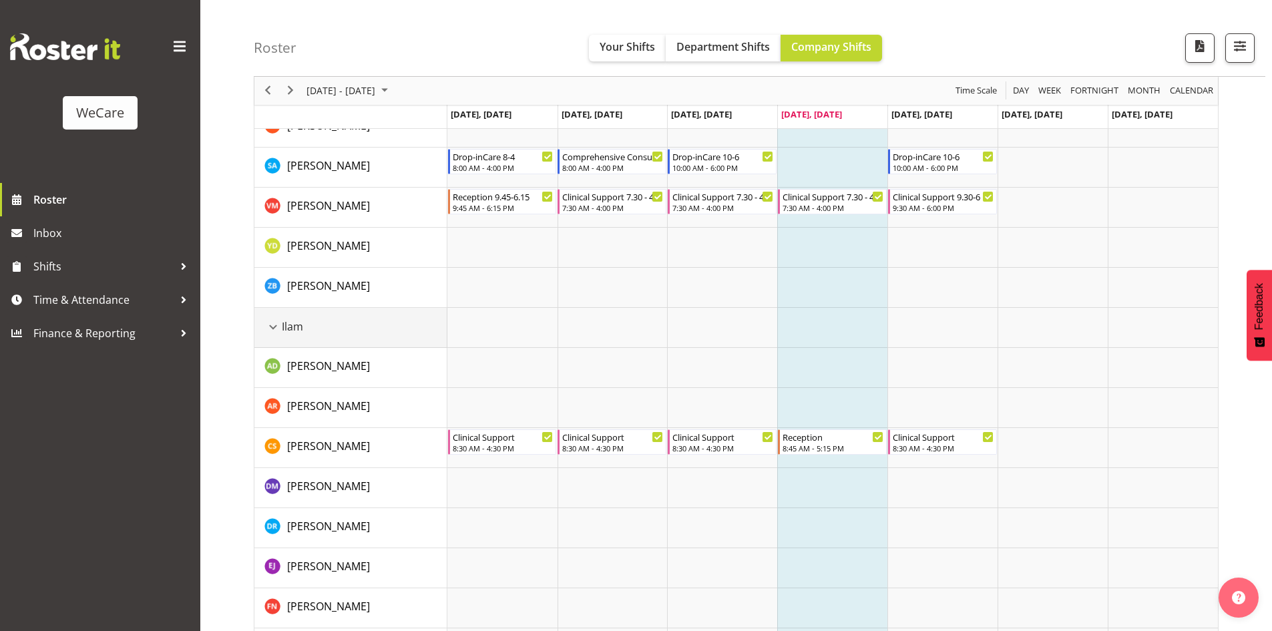
click at [274, 333] on div "Ilam resource" at bounding box center [272, 326] width 17 height 17
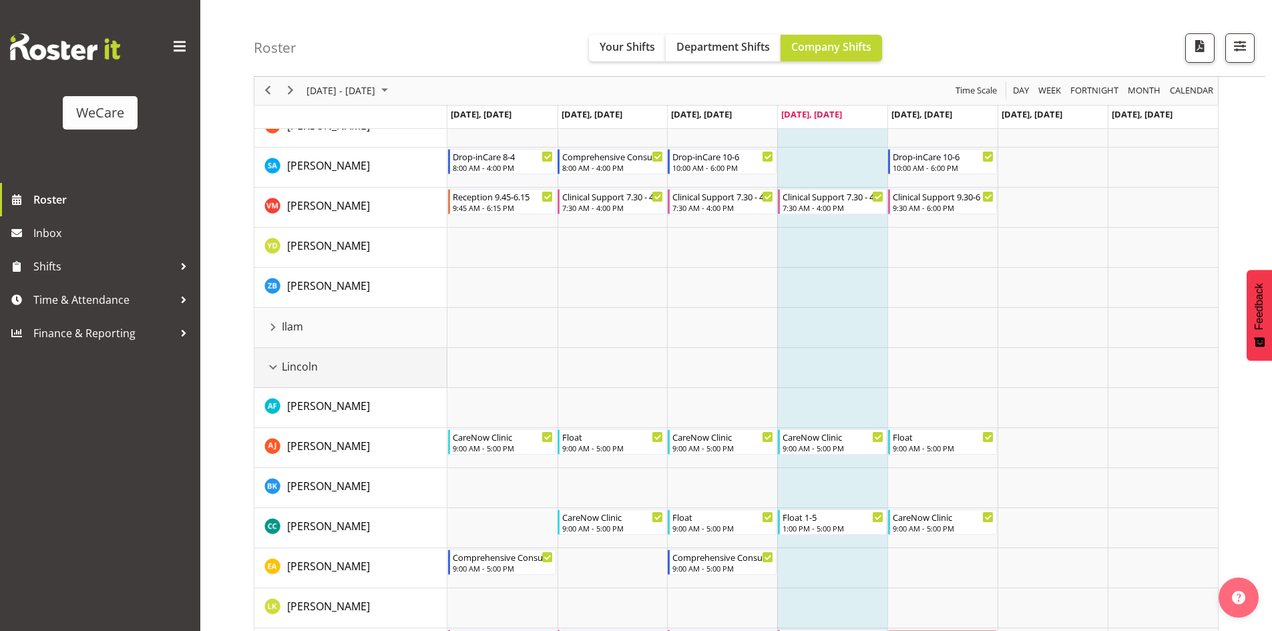
click at [276, 365] on div "Lincoln resource" at bounding box center [272, 367] width 17 height 17
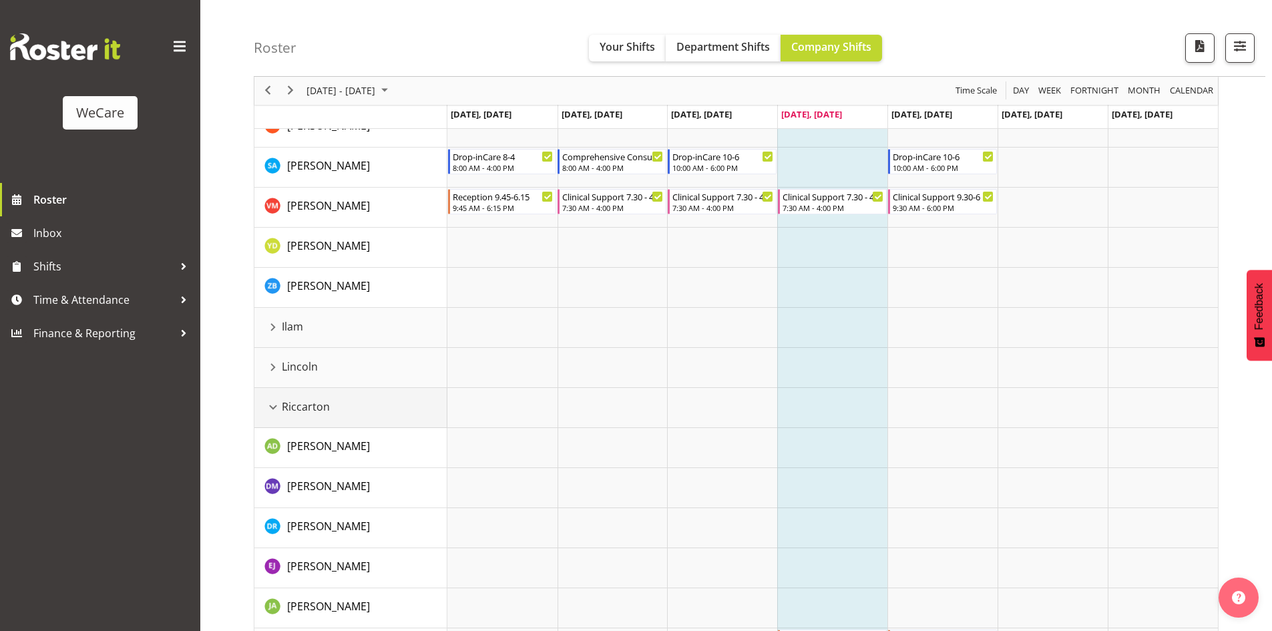
click at [269, 405] on div "Riccarton resource" at bounding box center [272, 407] width 17 height 17
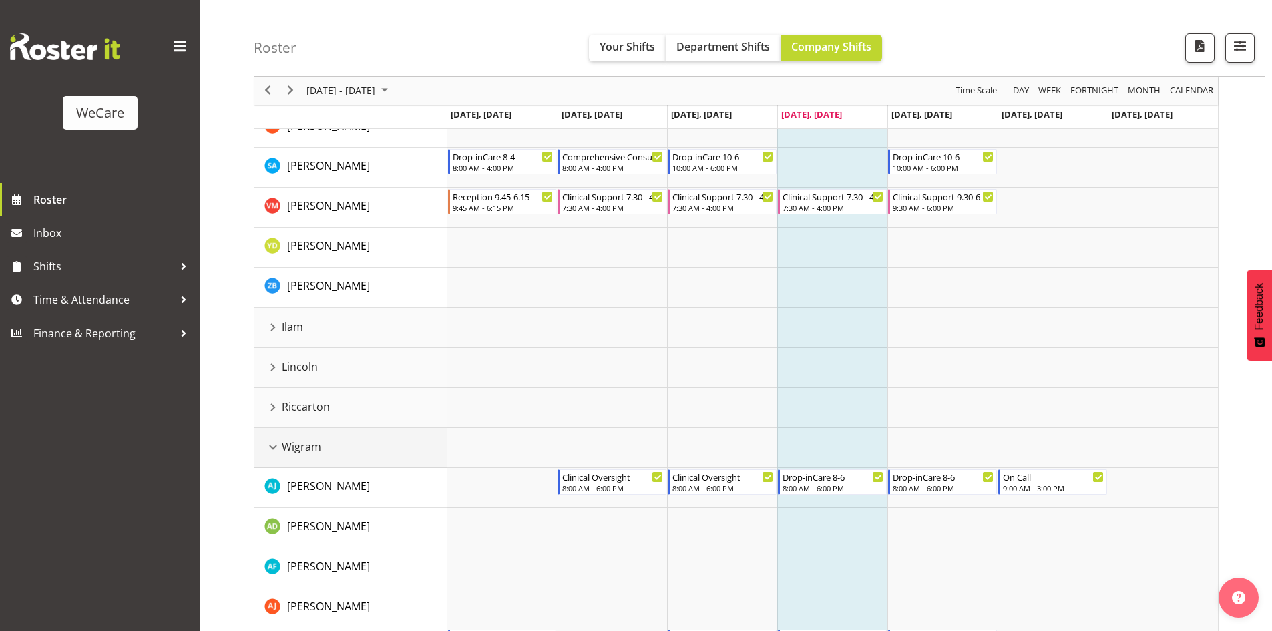
click at [270, 441] on div "Wigram resource" at bounding box center [272, 447] width 17 height 17
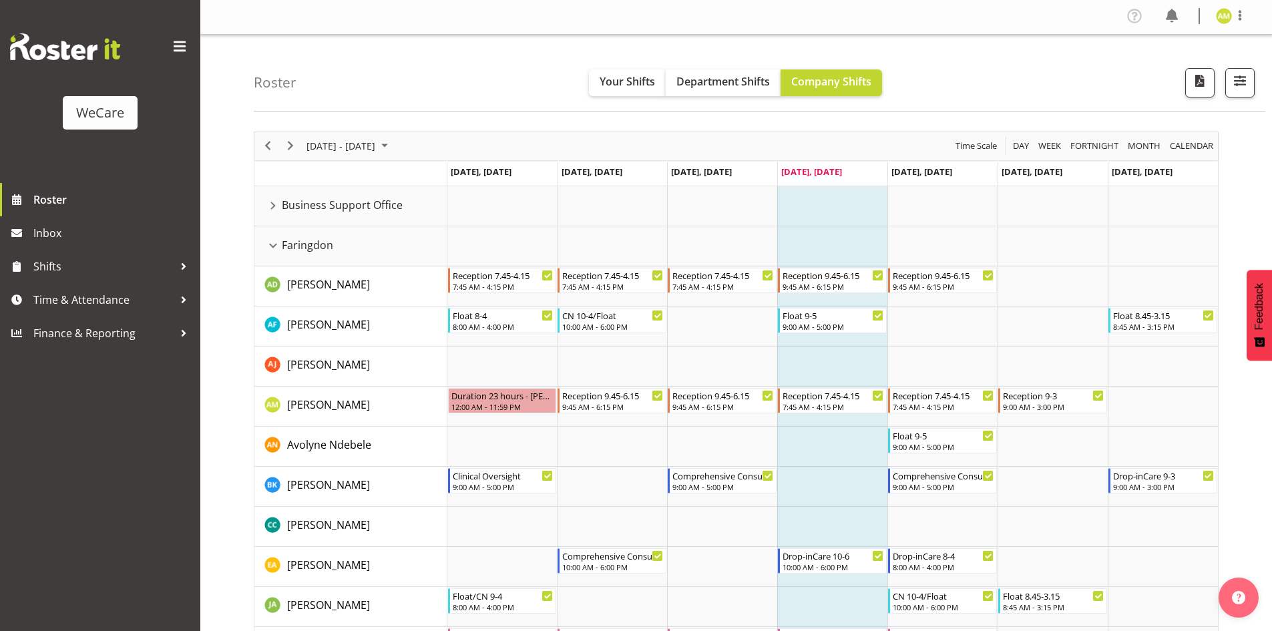
scroll to position [0, 0]
